Goal: Information Seeking & Learning: Check status

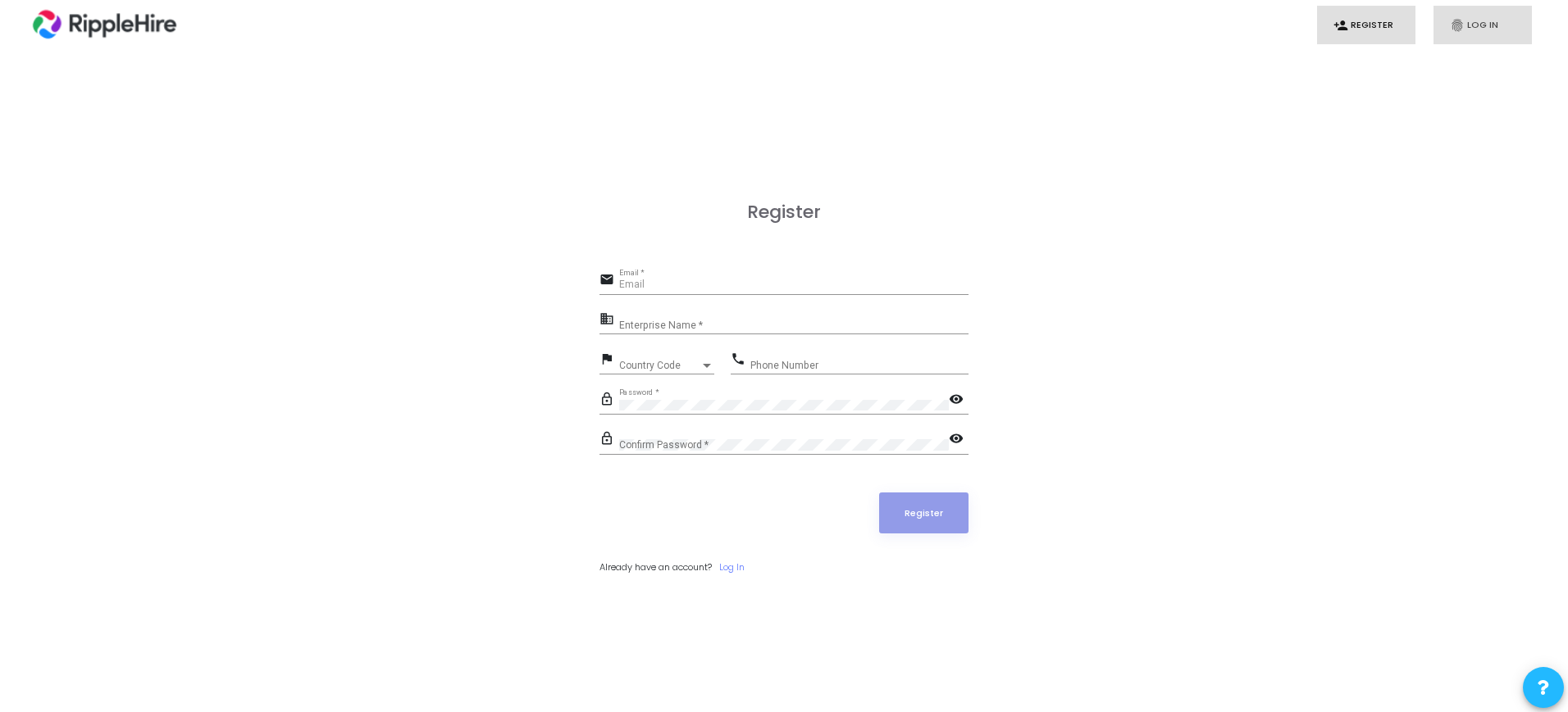
type input "[EMAIL_ADDRESS][DOMAIN_NAME]"
click at [1474, 29] on link "fingerprint Log In" at bounding box center [1483, 24] width 98 height 38
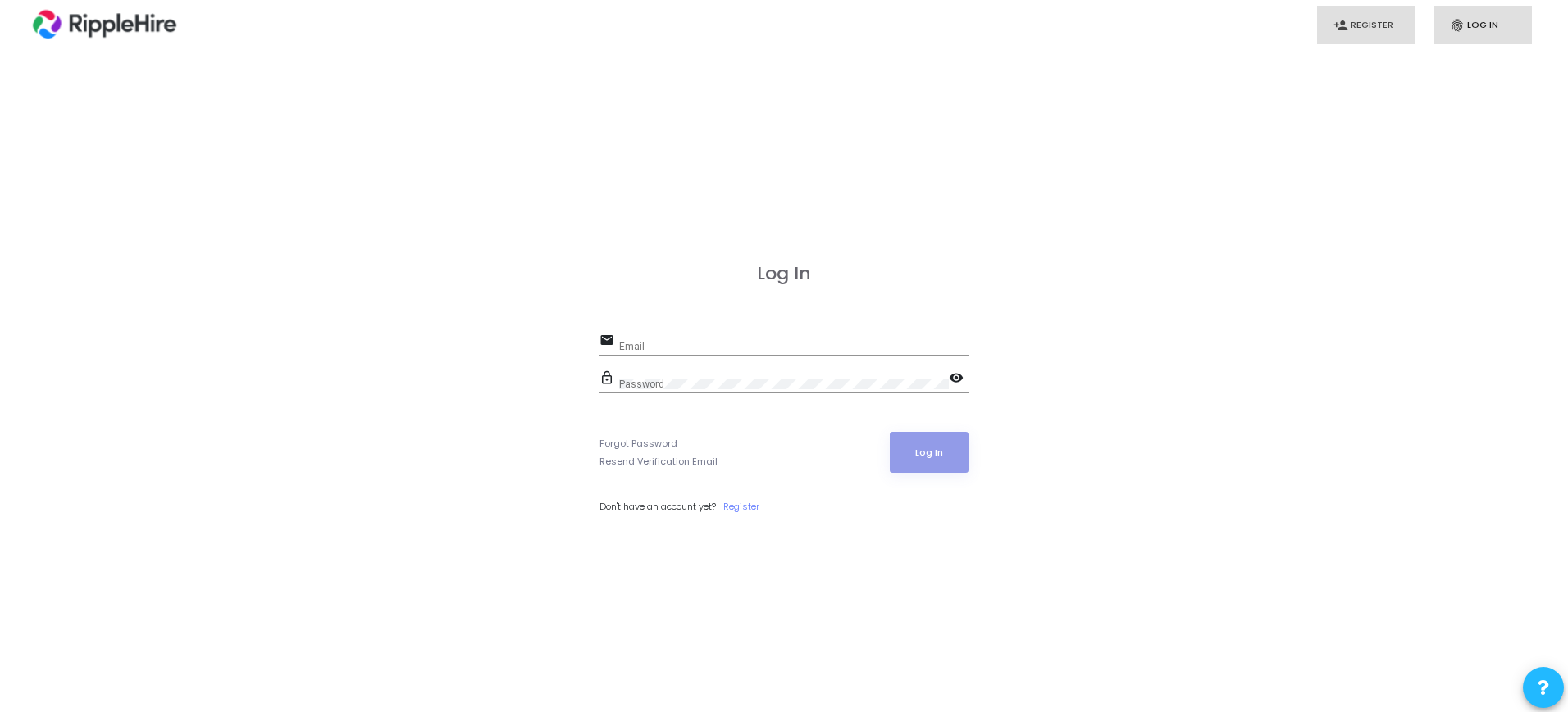
type input "admin.ripplehire@codejudge.io"
click at [949, 453] on button "Log In" at bounding box center [929, 452] width 79 height 41
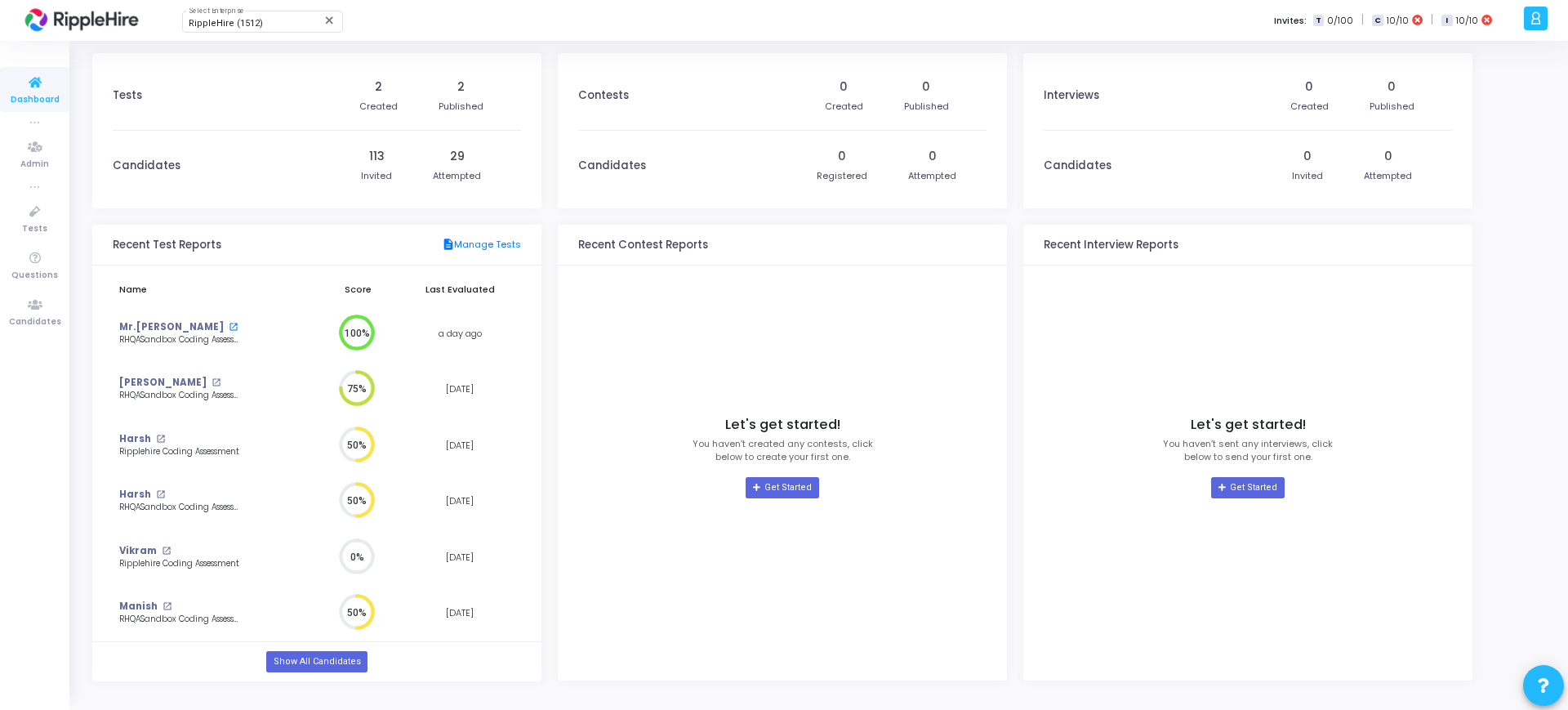
click at [229, 326] on mat-icon "open_in_new" at bounding box center [234, 328] width 9 height 9
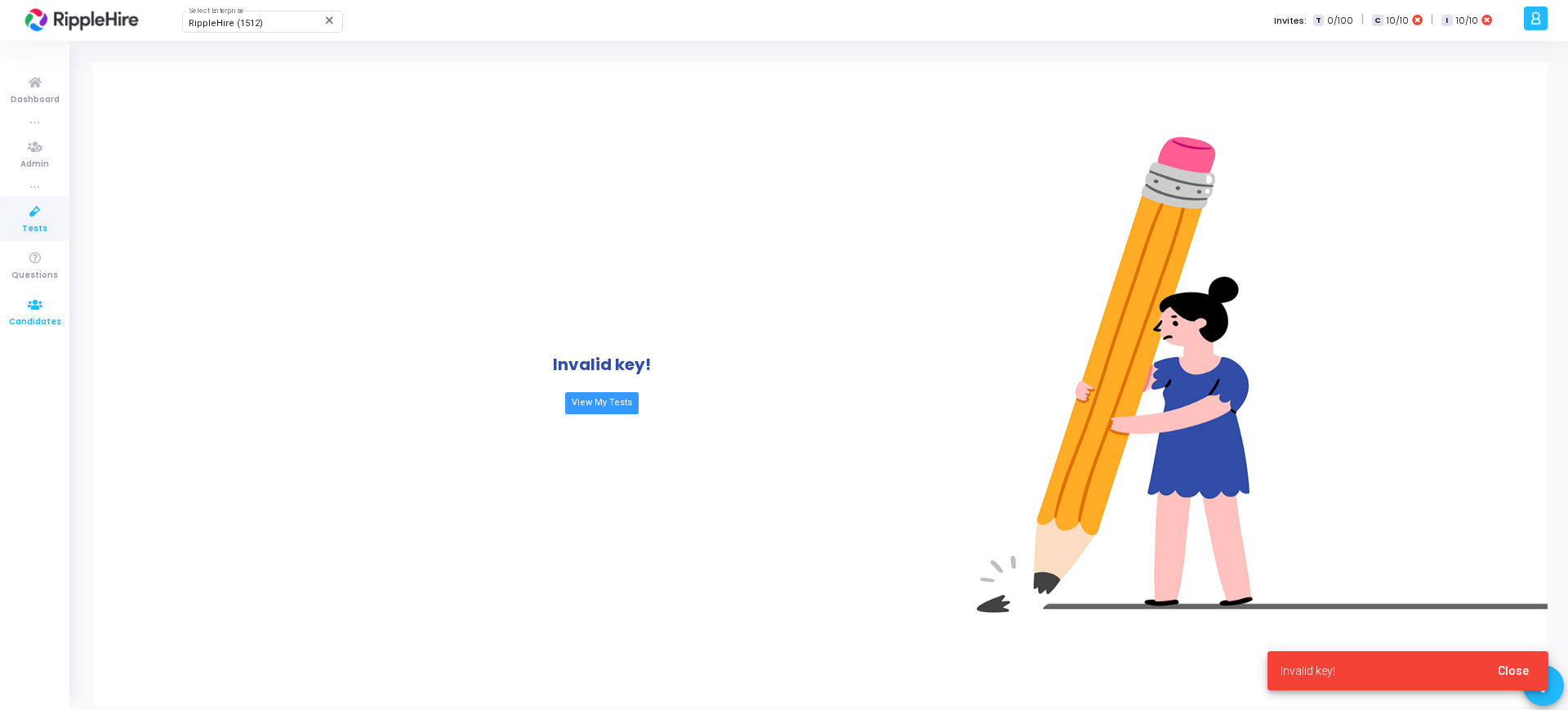
click at [55, 306] on link "Candidates" at bounding box center [34, 312] width 70 height 45
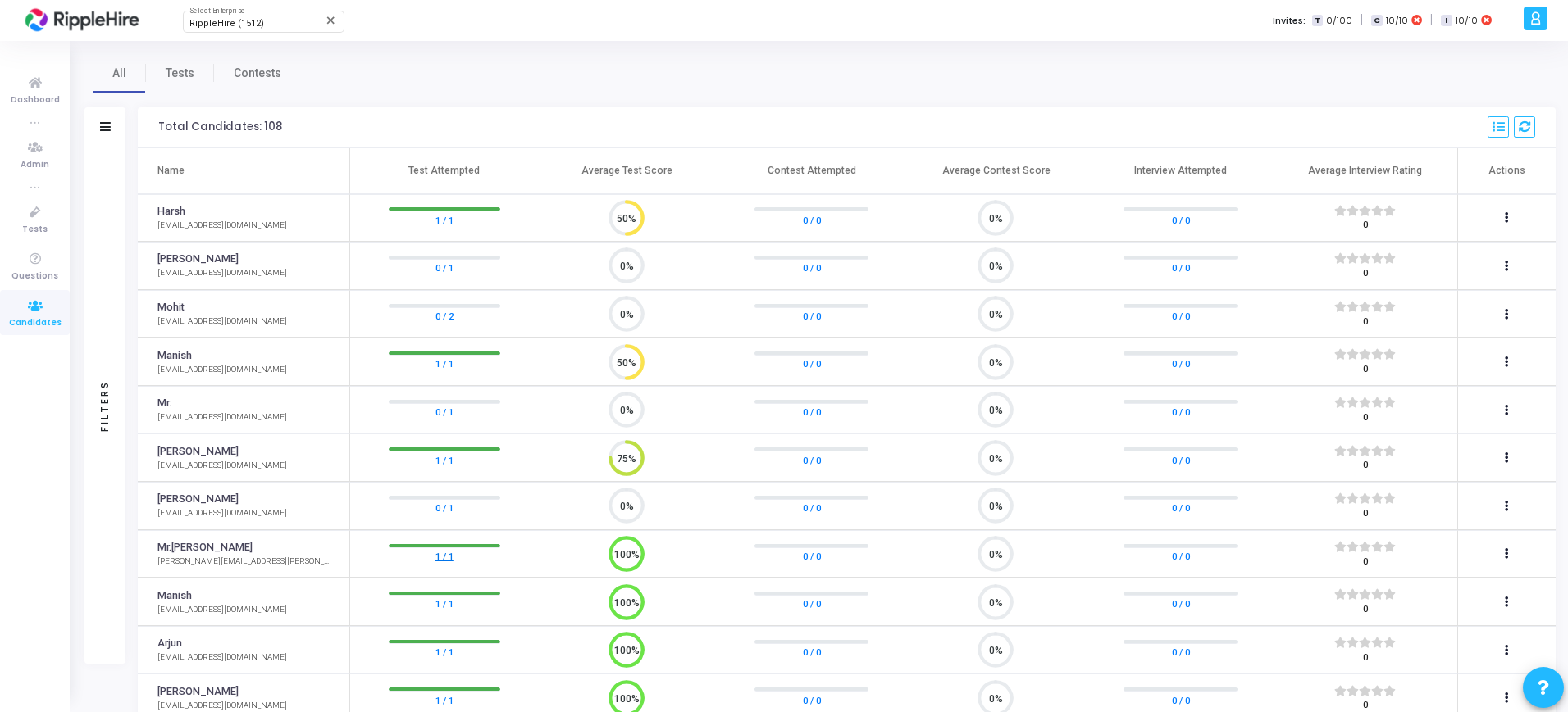
click at [447, 560] on link "1 / 1" at bounding box center [444, 557] width 18 height 17
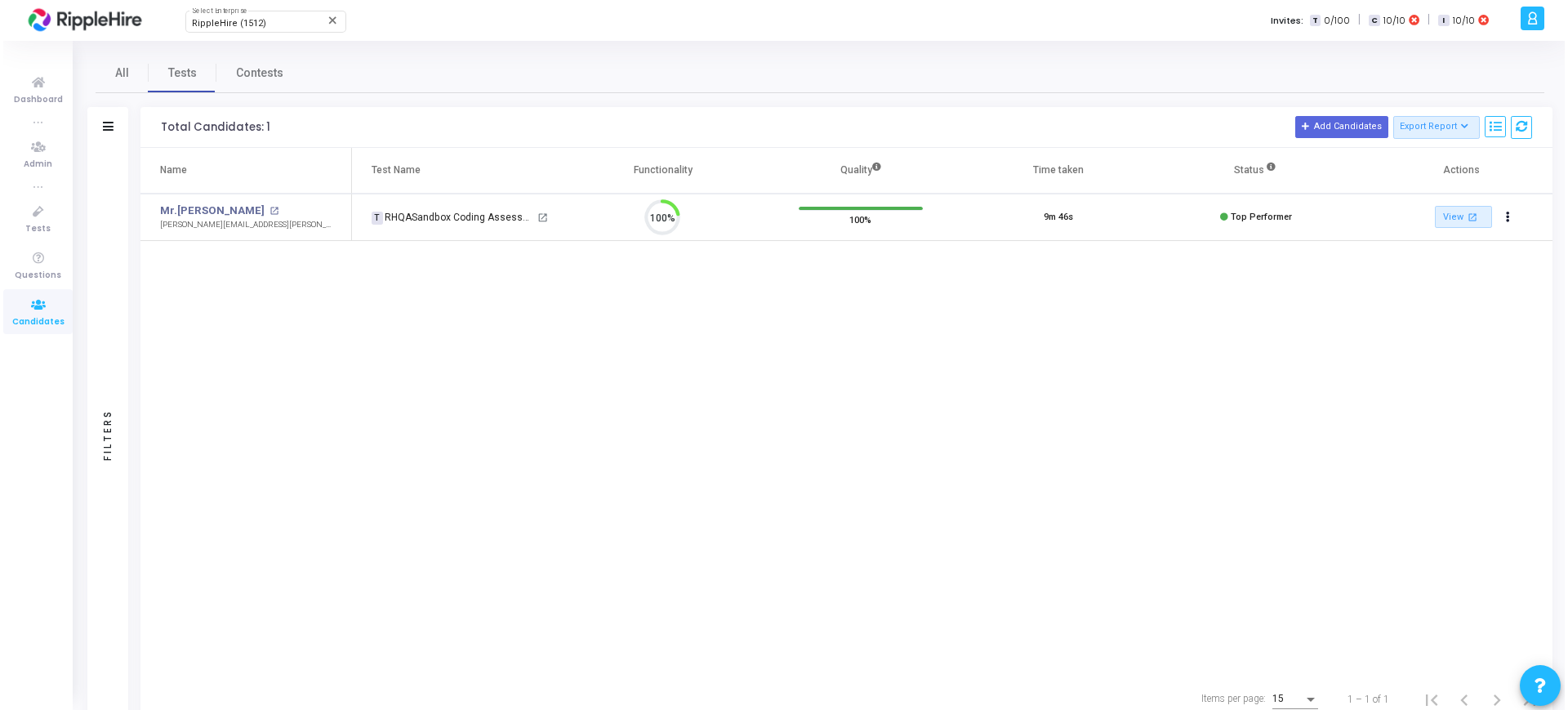
scroll to position [34, 42]
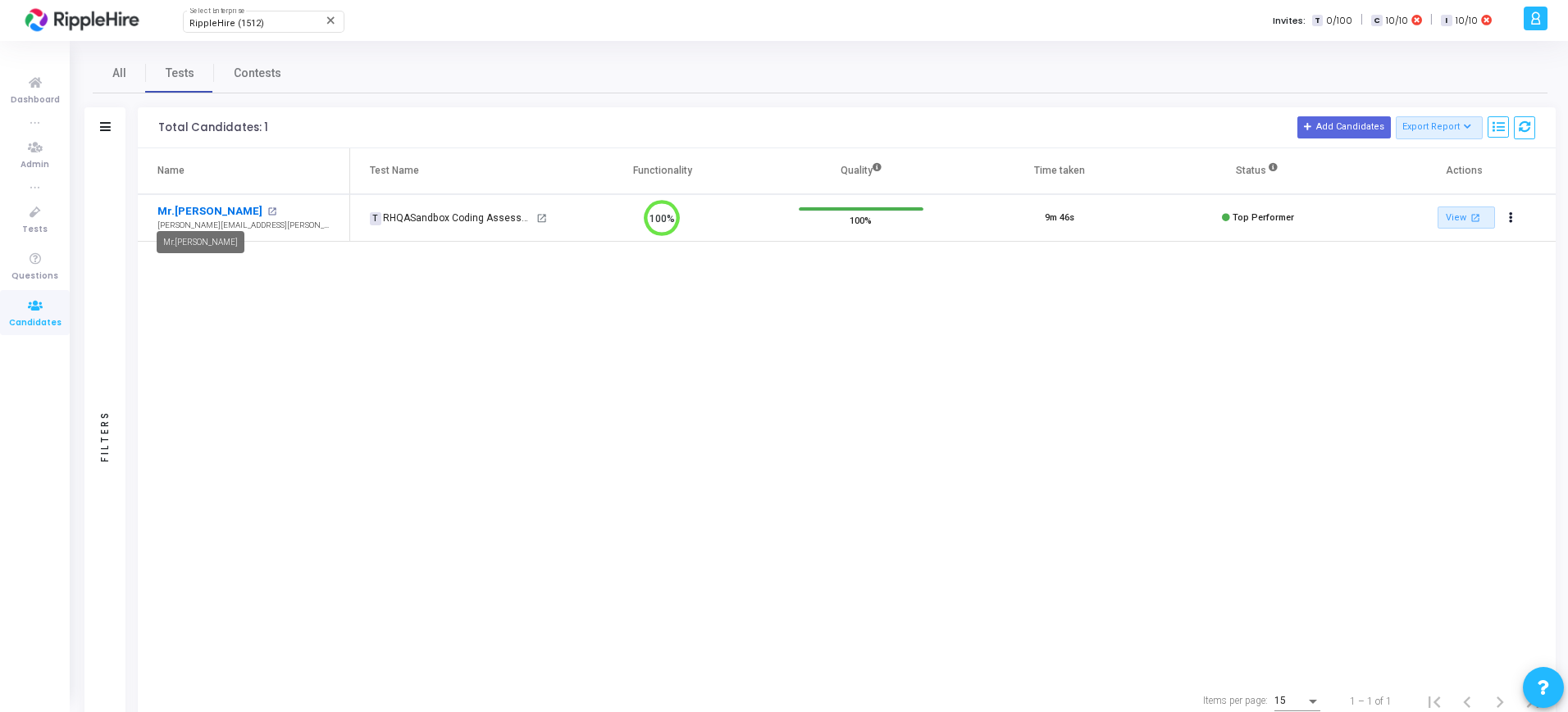
click at [199, 213] on link "Mr.[PERSON_NAME]" at bounding box center [209, 212] width 105 height 17
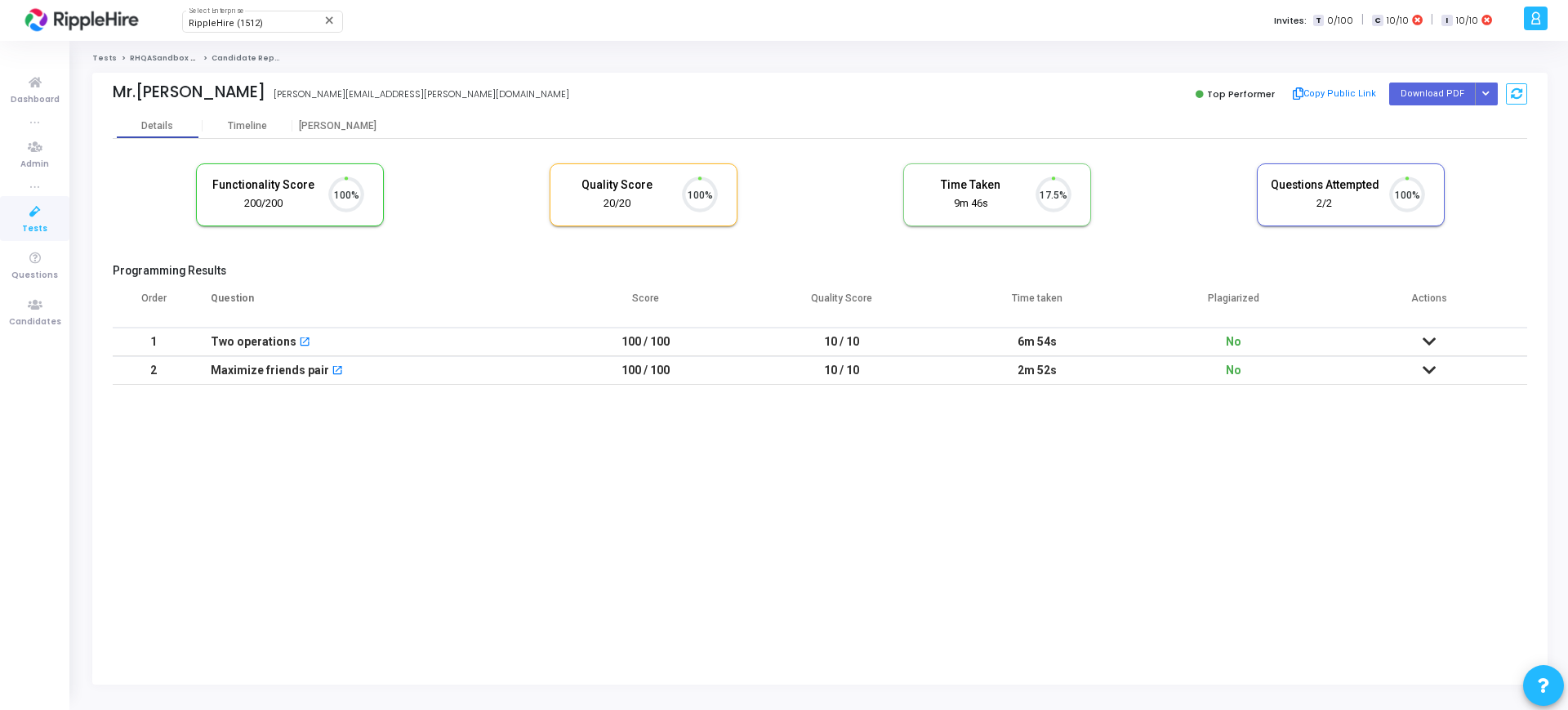
scroll to position [34, 42]
click at [899, 572] on kt-portlet-body "Details Timeline [PERSON_NAME] Functionality Score 200/200 100% Quality Score 2…" at bounding box center [819, 399] width 1455 height 571
